Goal: Check status: Check status

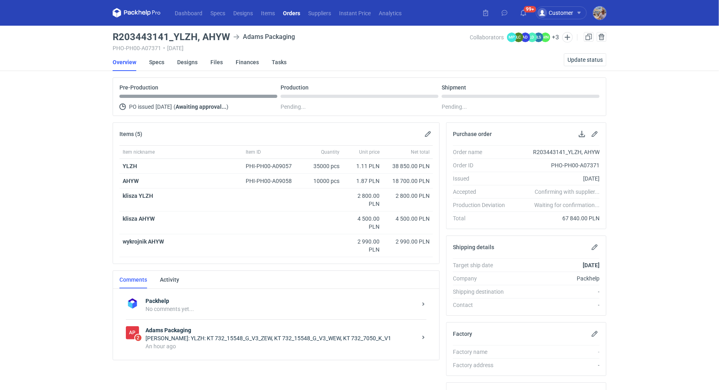
click at [319, 346] on div "An hour ago" at bounding box center [280, 346] width 271 height 8
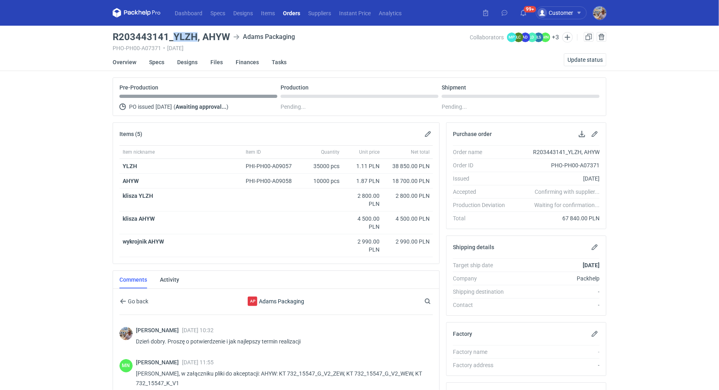
drag, startPoint x: 175, startPoint y: 36, endPoint x: 196, endPoint y: 34, distance: 20.5
click at [196, 34] on h3 "R203443141_YLZH, AHYW" at bounding box center [171, 37] width 117 height 10
copy h3 "YLZH"
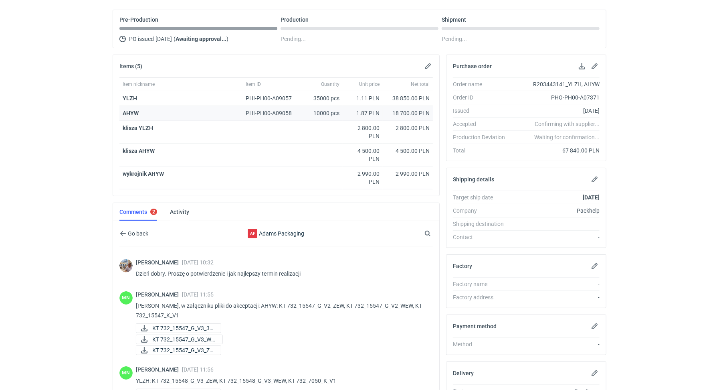
scroll to position [190, 0]
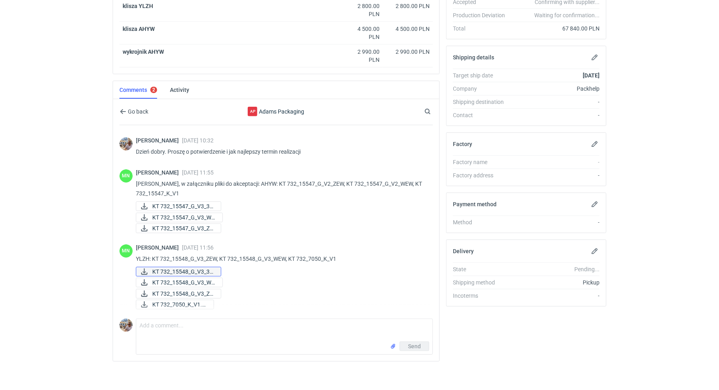
click at [196, 269] on span "KT 732_15548_G_V3_3D..." at bounding box center [183, 271] width 62 height 9
click at [194, 278] on span "KT 732_15548_G_V3_WE..." at bounding box center [184, 282] width 64 height 9
click at [195, 291] on span "KT 732_15548_G_V3_ZE..." at bounding box center [183, 293] width 62 height 9
click at [195, 301] on span "KT 732_7050_K_V1.pdf" at bounding box center [179, 304] width 55 height 9
click at [202, 214] on span "KT 732_15547_G_V3_WE..." at bounding box center [184, 217] width 64 height 9
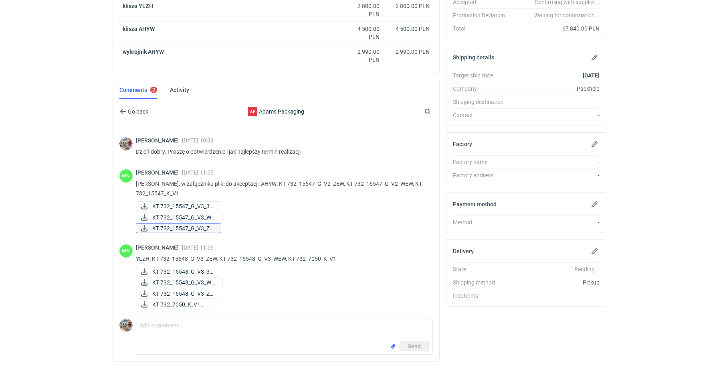
click at [191, 224] on span "KT 732_15547_G_V3_ZE..." at bounding box center [183, 228] width 62 height 9
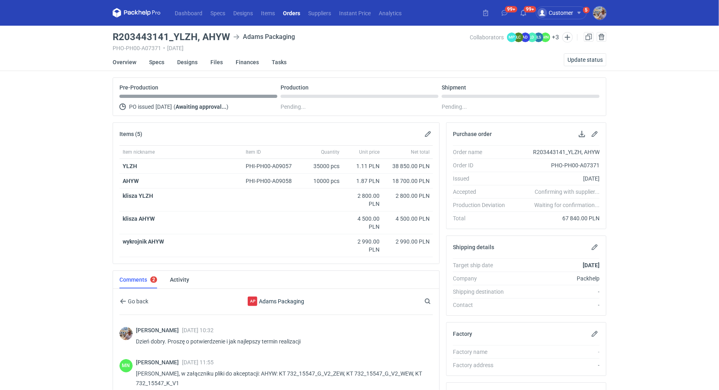
click at [160, 36] on h3 "R203443141_YLZH, AHYW" at bounding box center [171, 37] width 117 height 10
drag, startPoint x: 168, startPoint y: 35, endPoint x: 113, endPoint y: 36, distance: 54.9
click at [113, 36] on h3 "R203443141_YLZH, AHYW" at bounding box center [171, 37] width 117 height 10
copy h3 "R203443141"
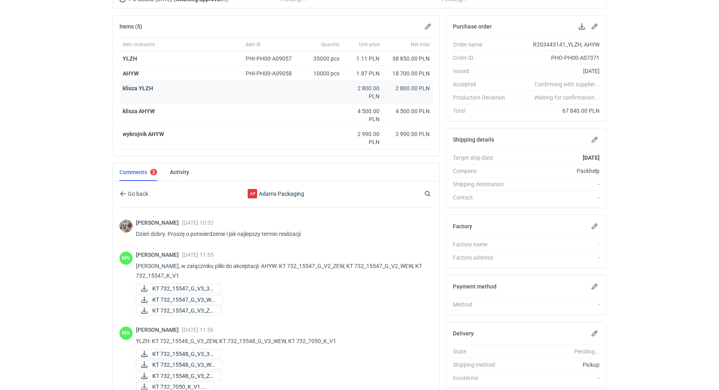
scroll to position [190, 0]
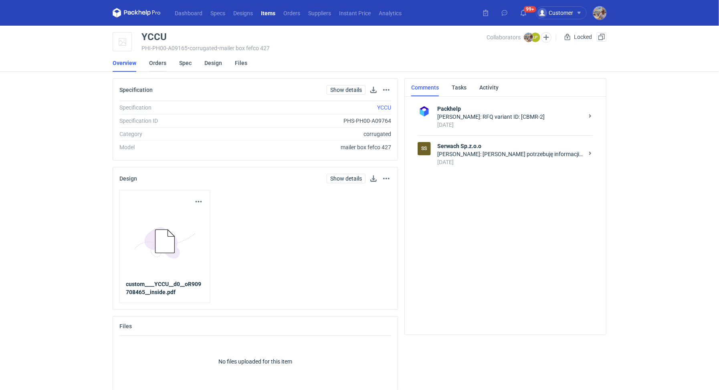
click at [165, 63] on link "Orders" at bounding box center [157, 63] width 17 height 18
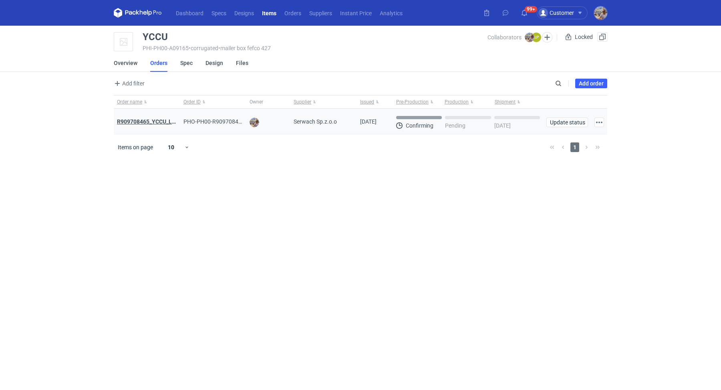
click at [163, 120] on strong "R909708465_YCCU_LQIN" at bounding box center [149, 121] width 65 height 6
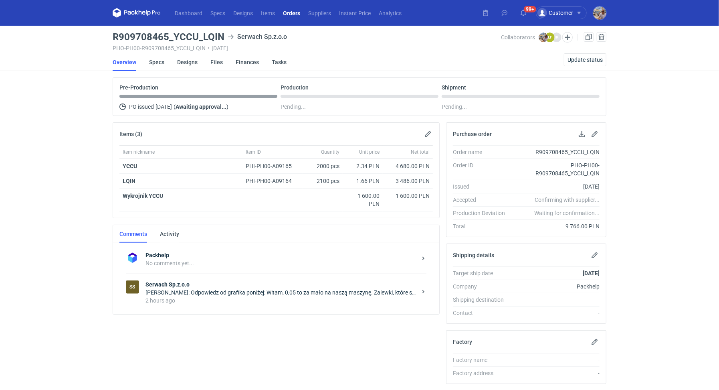
click at [222, 288] on div "Łukasz Postawa: Odpowiedz od grafika poniżej: Witam, 0,05 to za mało na naszą m…" at bounding box center [280, 292] width 271 height 8
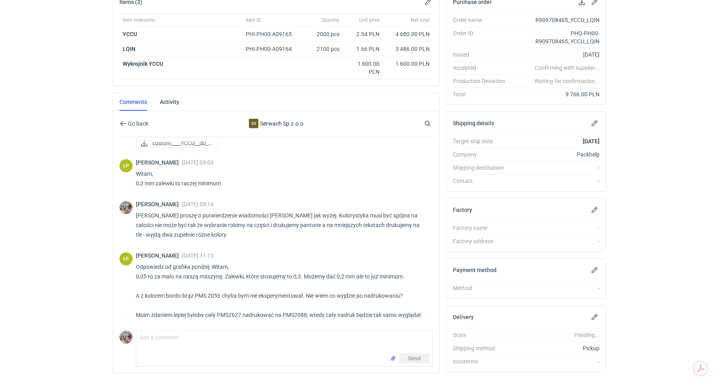
scroll to position [144, 0]
